Goal: Task Accomplishment & Management: Manage account settings

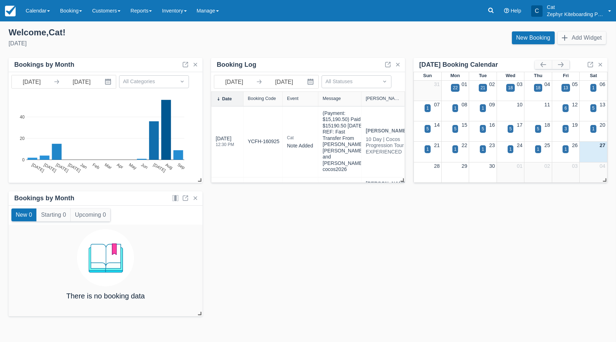
scroll to position [143, 0]
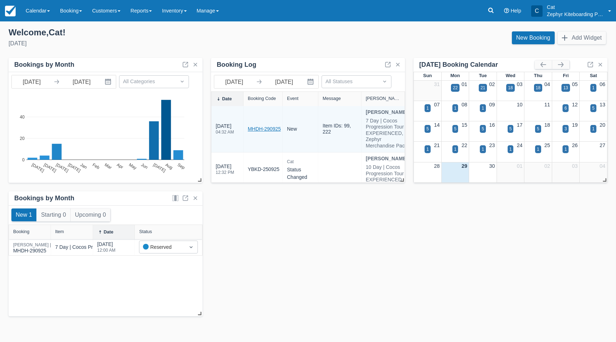
click at [263, 133] on link "MHDH-290925" at bounding box center [264, 128] width 33 height 7
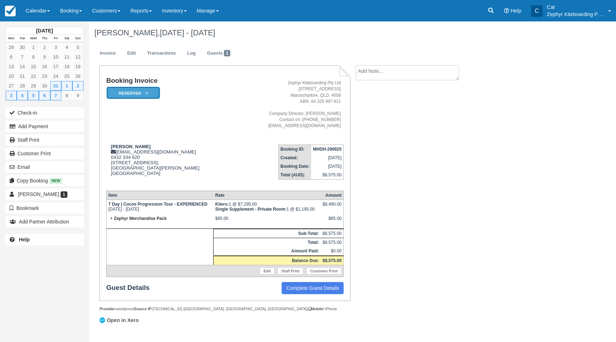
click at [138, 95] on em "Reserved" at bounding box center [134, 93] width 54 height 12
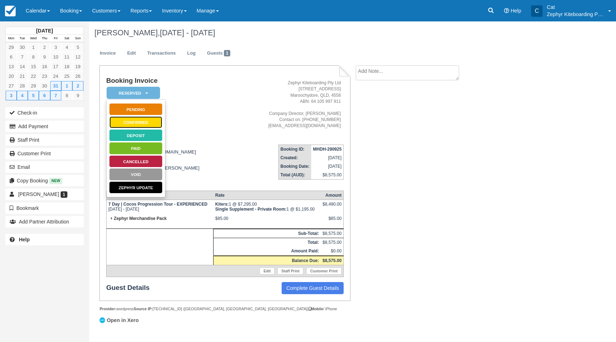
click at [132, 122] on link "Confirmed" at bounding box center [136, 122] width 54 height 12
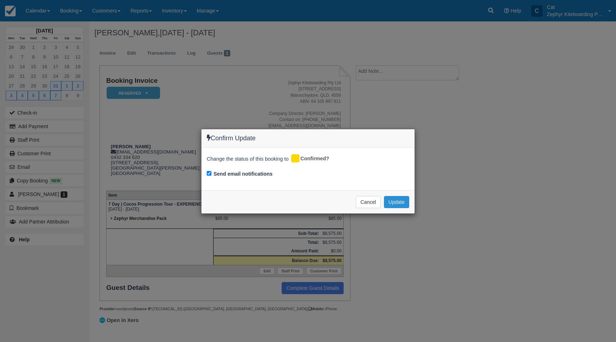
click at [401, 204] on button "Update" at bounding box center [396, 202] width 25 height 12
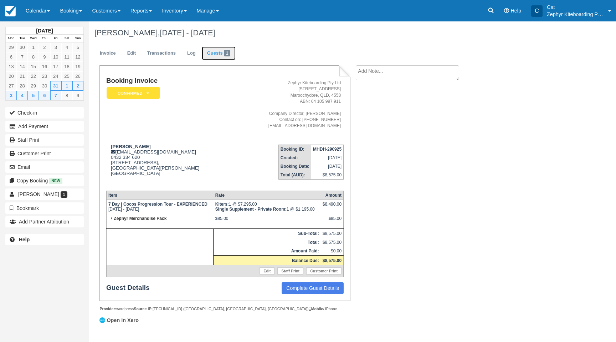
click at [215, 55] on link "Guests 1" at bounding box center [219, 53] width 34 height 14
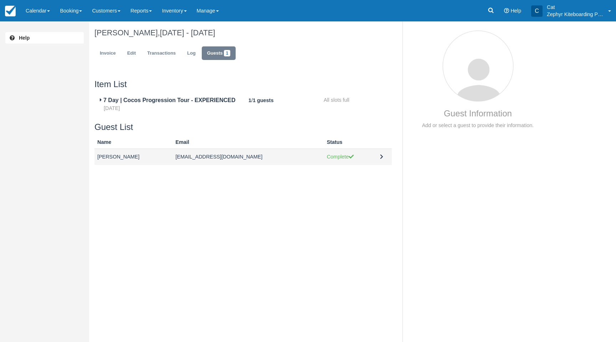
click at [377, 156] on td at bounding box center [384, 157] width 15 height 16
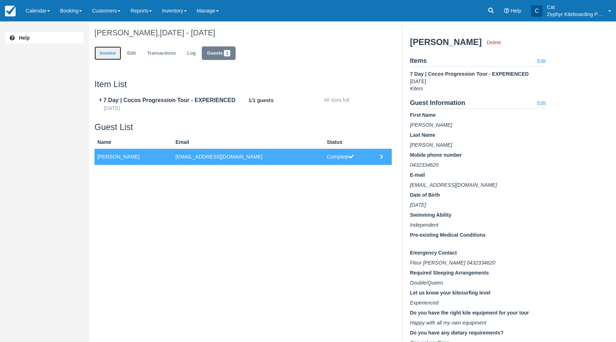
click at [111, 58] on link "Invoice" at bounding box center [108, 53] width 27 height 14
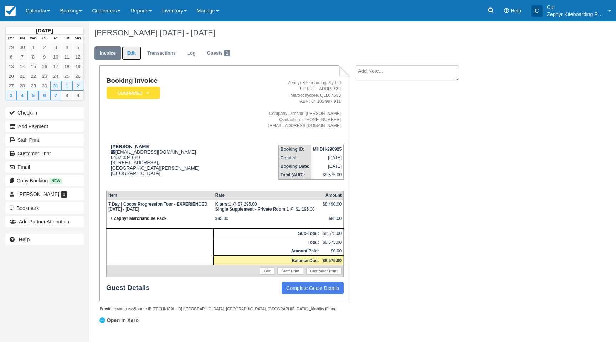
click at [128, 55] on link "Edit" at bounding box center [131, 53] width 19 height 14
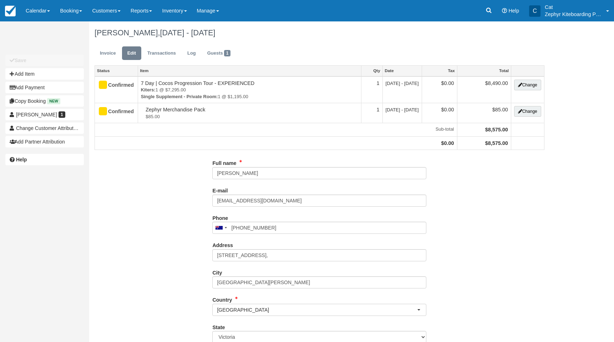
type input "0432 334 620"
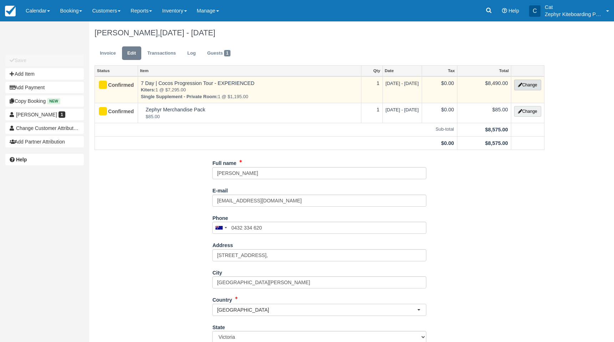
click at [522, 85] on button "Change" at bounding box center [527, 85] width 27 height 11
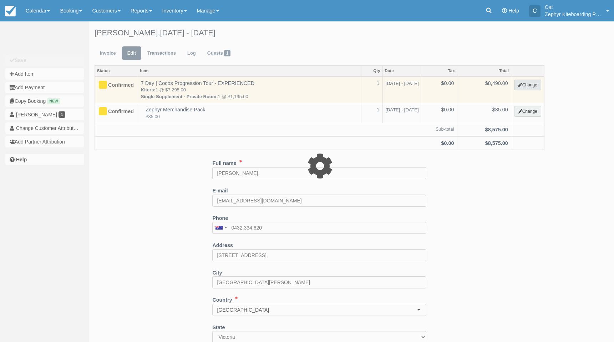
type input "8490.00"
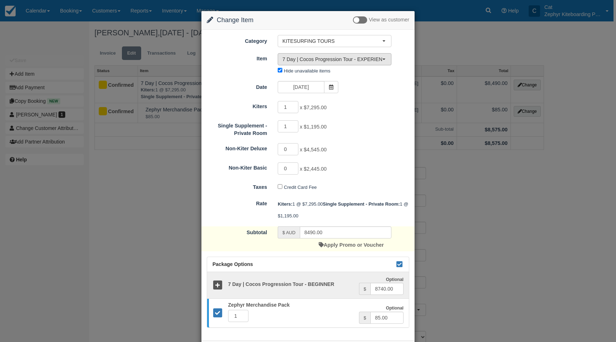
click at [365, 58] on span "7 Day | Cocos Progression Tour - EXPERIENCED (12)" at bounding box center [333, 59] width 100 height 7
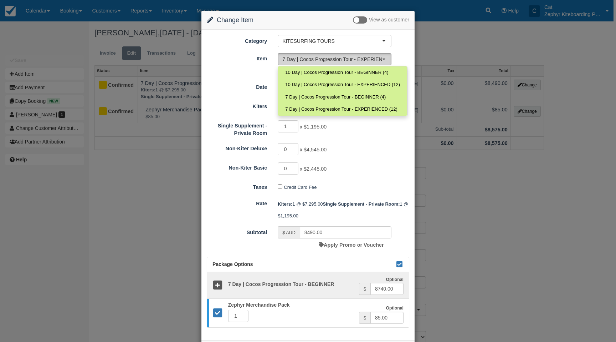
click at [365, 58] on span "7 Day | Cocos Progression Tour - EXPERIENCED (12)" at bounding box center [333, 59] width 100 height 7
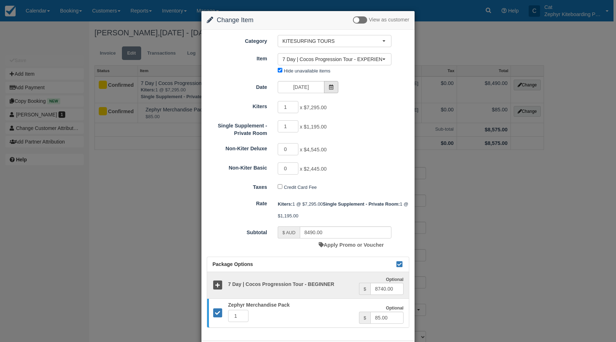
click at [331, 87] on icon at bounding box center [331, 87] width 5 height 5
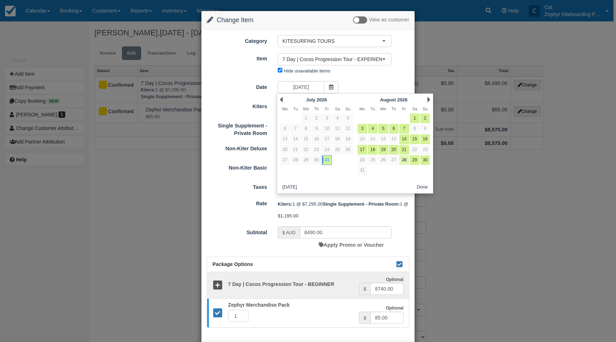
click at [405, 160] on link "28" at bounding box center [405, 160] width 10 height 10
type input "28/08/26"
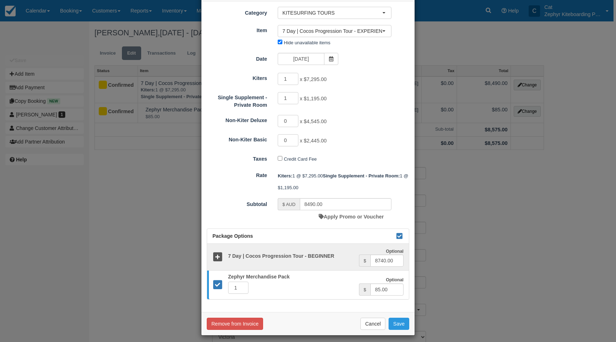
scroll to position [33, 0]
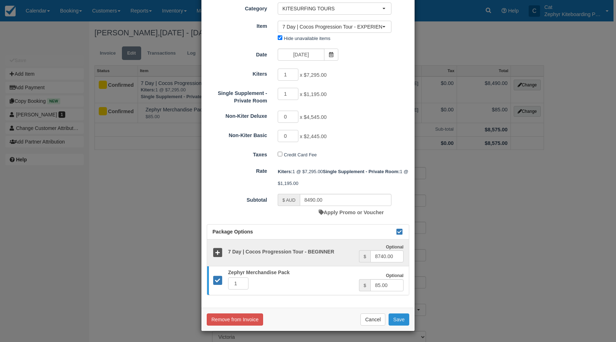
click at [395, 316] on button "Save" at bounding box center [399, 319] width 21 height 12
checkbox input "false"
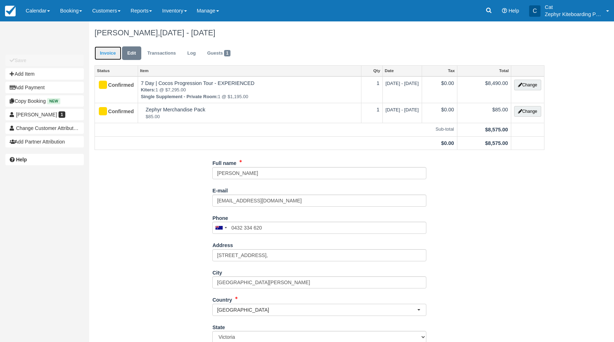
click at [108, 51] on link "Invoice" at bounding box center [108, 53] width 27 height 14
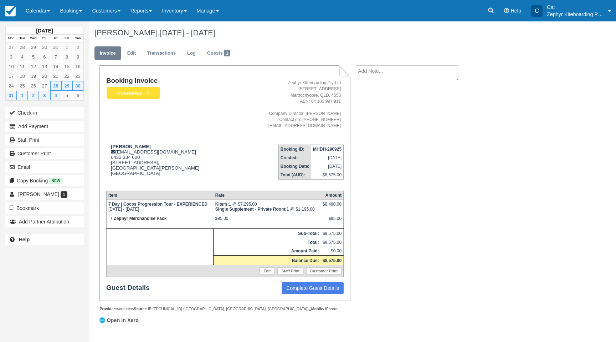
click at [385, 74] on textarea at bounding box center [407, 72] width 103 height 15
type textarea "Potential to extend to a 10-day tour, will know closer to the date."
click at [372, 117] on button "Create" at bounding box center [372, 113] width 32 height 12
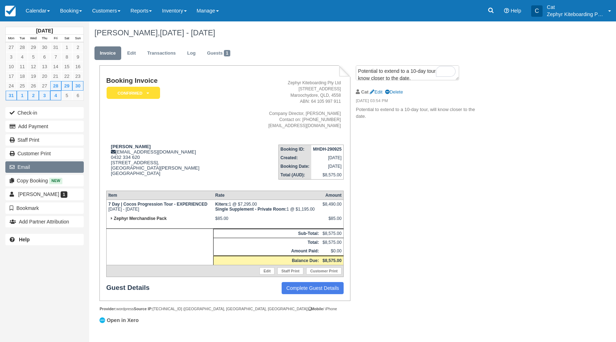
click at [34, 163] on button "Email" at bounding box center [44, 166] width 78 height 11
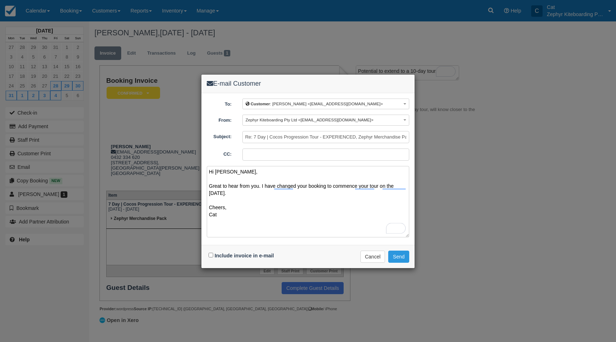
drag, startPoint x: 248, startPoint y: 194, endPoint x: 205, endPoint y: 182, distance: 43.8
click at [205, 182] on div "To: Customer : [PERSON_NAME] <[EMAIL_ADDRESS][DOMAIN_NAME]> Customer : [PERSON_…" at bounding box center [308, 169] width 213 height 152
click at [203, 179] on button "See rewrite suggestions" at bounding box center [200, 172] width 6 height 13
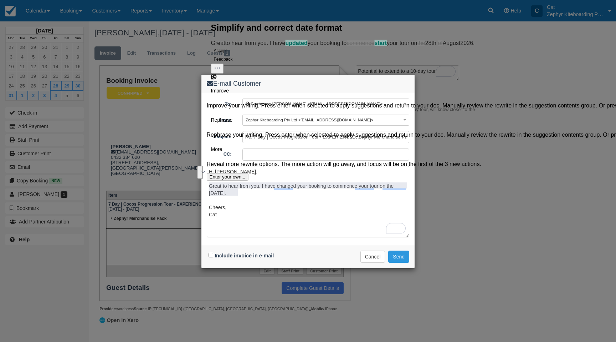
click at [227, 55] on button "Accept" at bounding box center [220, 50] width 19 height 9
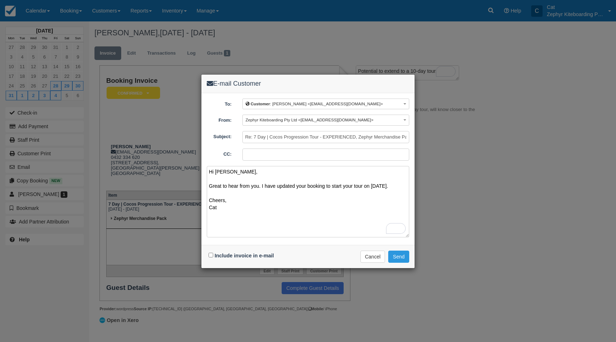
type textarea "Hi [PERSON_NAME], Great to hear from you. I have updated your booking to start …"
click at [209, 254] on input "Include invoice in e-mail" at bounding box center [211, 255] width 5 height 5
checkbox input "true"
click at [399, 256] on button "Send" at bounding box center [399, 256] width 21 height 12
